Goal: Task Accomplishment & Management: Manage account settings

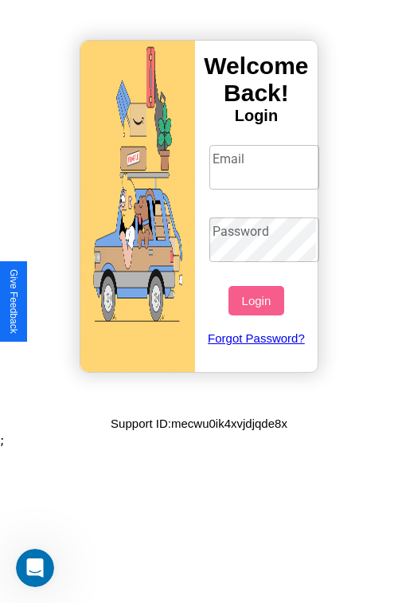
click at [266, 166] on input "Email" at bounding box center [264, 167] width 111 height 45
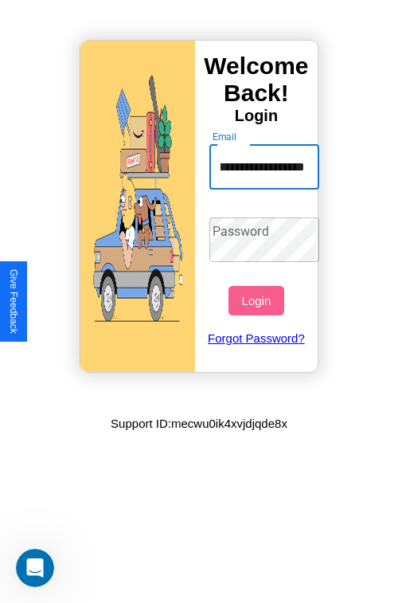
scroll to position [0, 64]
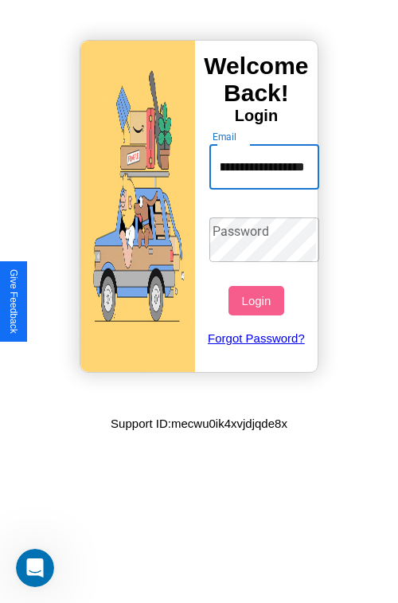
type input "**********"
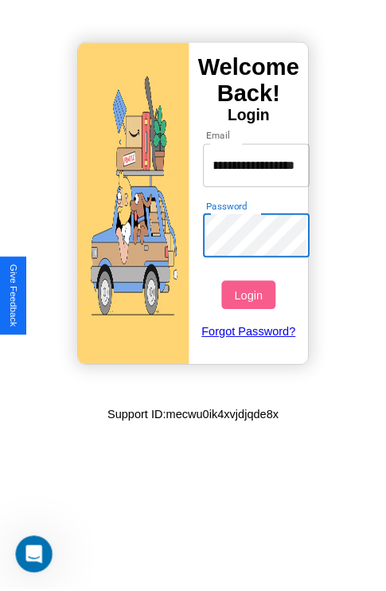
scroll to position [0, 0]
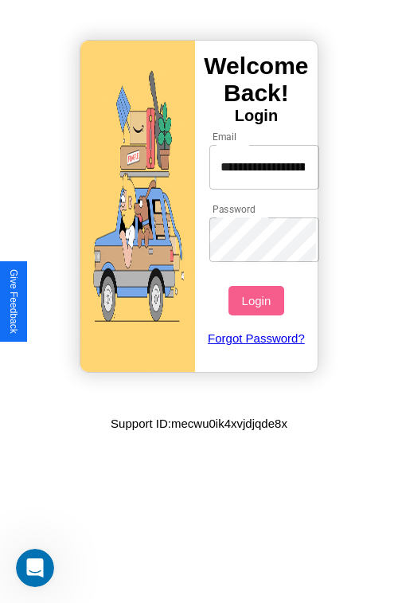
click at [258, 300] on button "Login" at bounding box center [256, 300] width 55 height 29
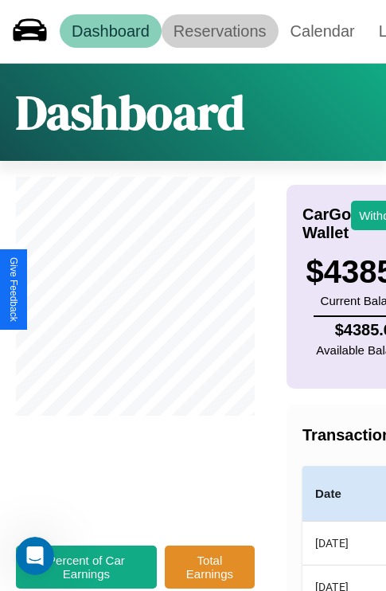
click at [220, 31] on link "Reservations" at bounding box center [220, 30] width 117 height 33
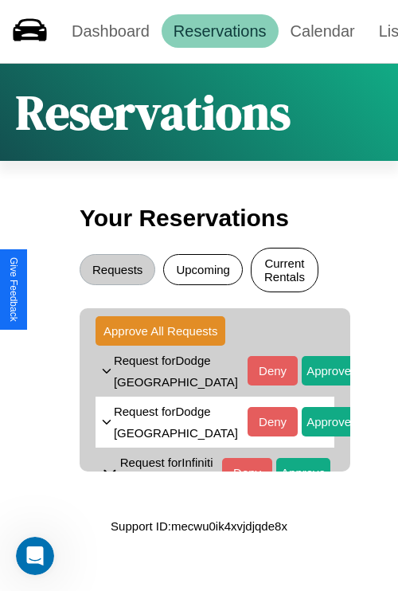
click at [284, 272] on button "Current Rentals" at bounding box center [285, 270] width 68 height 45
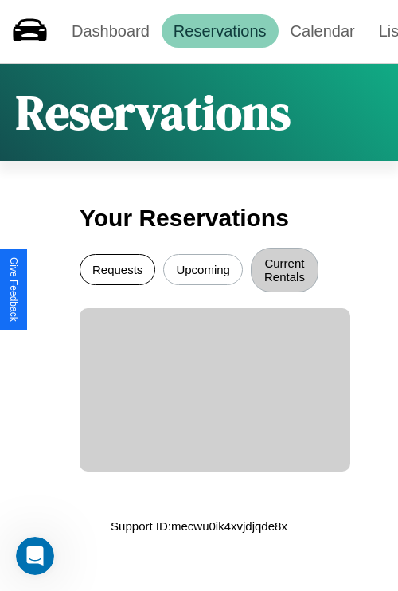
click at [117, 272] on button "Requests" at bounding box center [118, 269] width 76 height 31
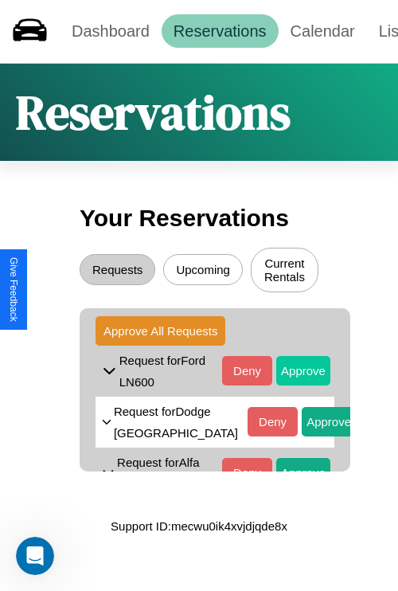
click at [292, 373] on button "Approve" at bounding box center [303, 370] width 54 height 29
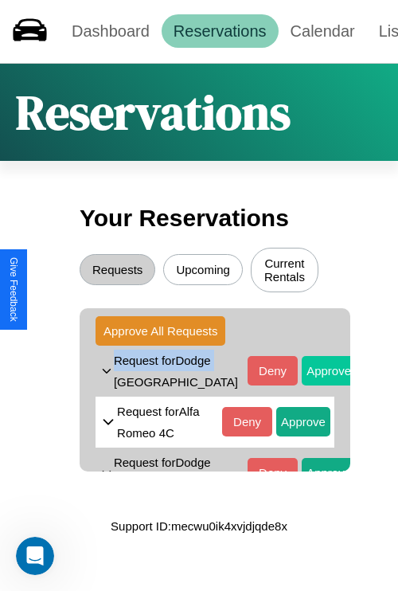
click at [302, 373] on button "Approve" at bounding box center [329, 370] width 54 height 29
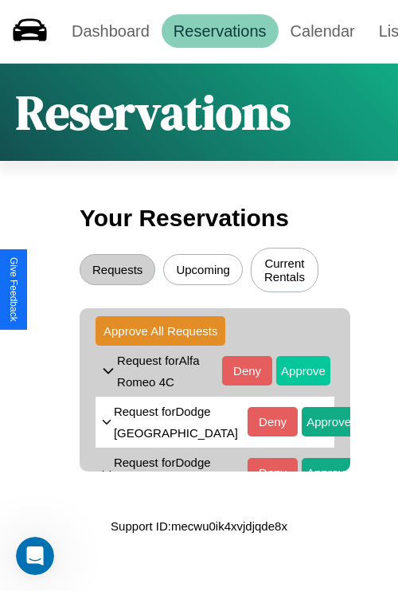
click at [292, 373] on button "Approve" at bounding box center [303, 370] width 54 height 29
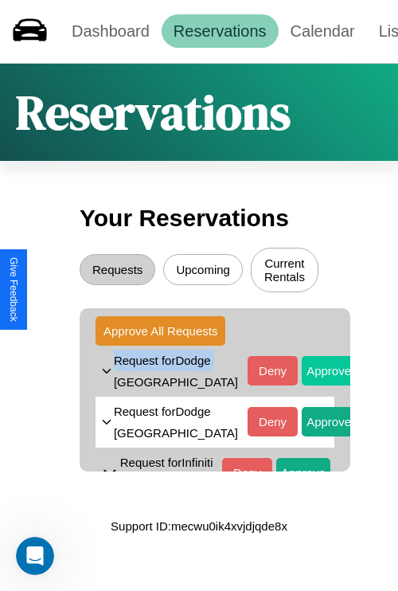
click at [302, 373] on button "Approve" at bounding box center [329, 370] width 54 height 29
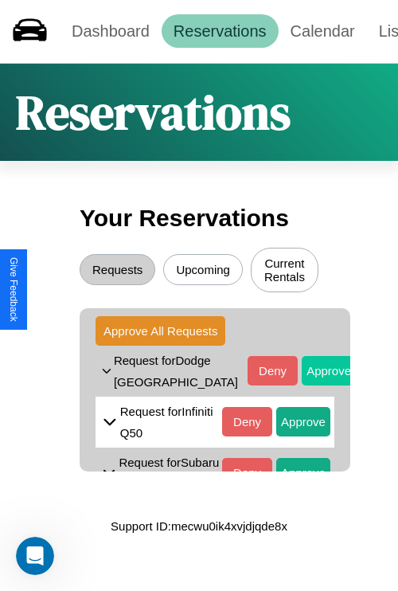
click at [302, 373] on button "Approve" at bounding box center [329, 370] width 54 height 29
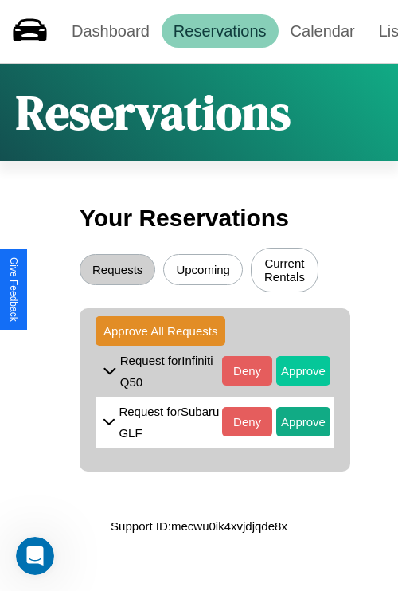
click at [292, 373] on button "Approve" at bounding box center [303, 370] width 54 height 29
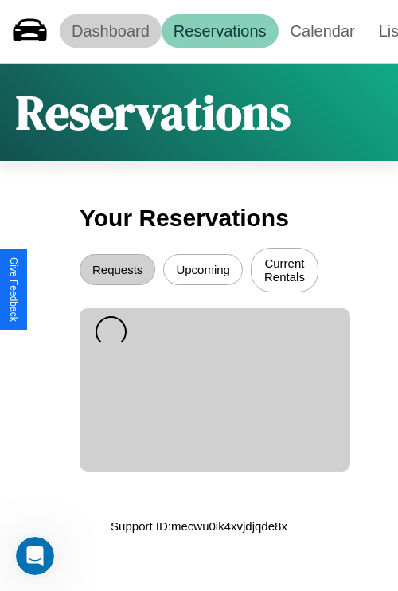
click at [110, 31] on link "Dashboard" at bounding box center [111, 30] width 102 height 33
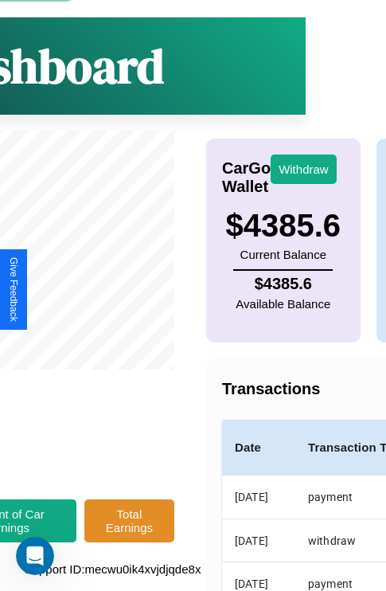
scroll to position [120, 209]
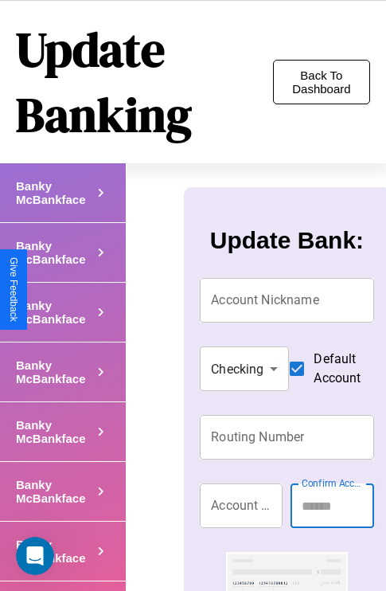
click at [321, 82] on button "Back To Dashboard" at bounding box center [321, 82] width 97 height 45
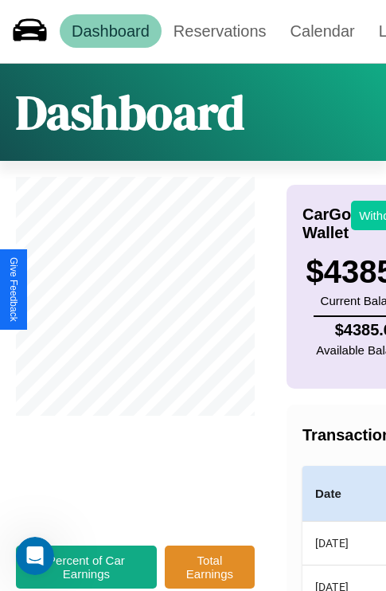
click at [374, 215] on button "Withdraw" at bounding box center [384, 215] width 66 height 29
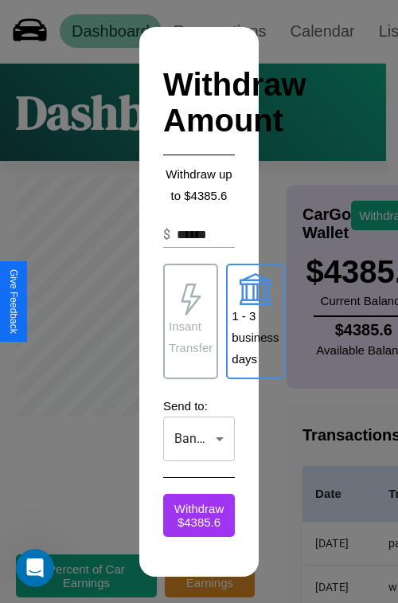
click at [255, 321] on p "1 - 3 business days" at bounding box center [255, 337] width 47 height 65
click at [190, 321] on p "Insant Transfer" at bounding box center [191, 336] width 44 height 43
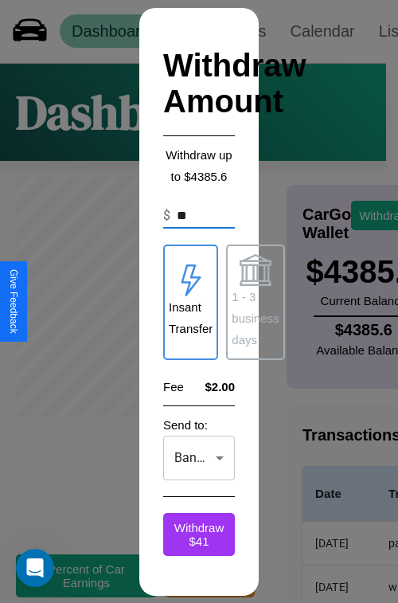
type input "*"
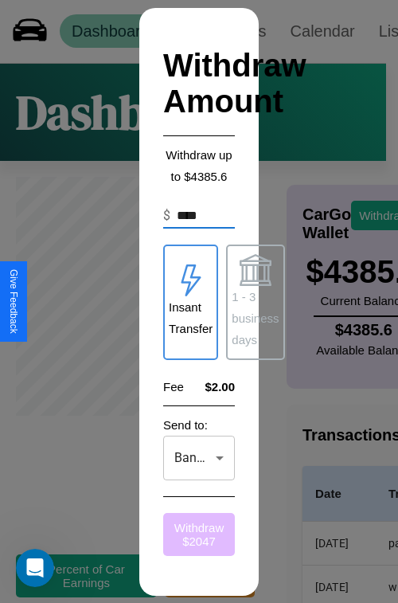
type input "****"
click at [199, 534] on button "Withdraw $ 2047" at bounding box center [199, 534] width 72 height 43
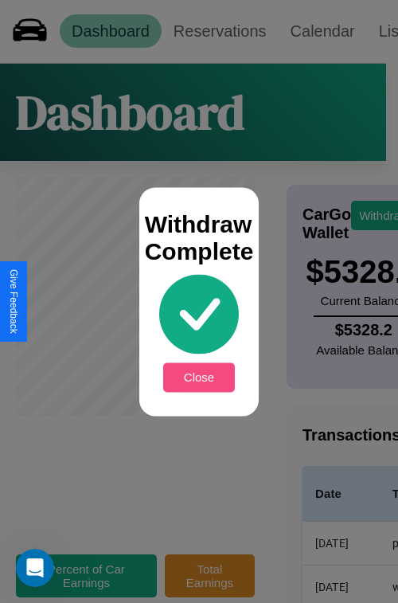
click at [199, 377] on button "Close" at bounding box center [199, 376] width 72 height 29
